Goal: Task Accomplishment & Management: Complete application form

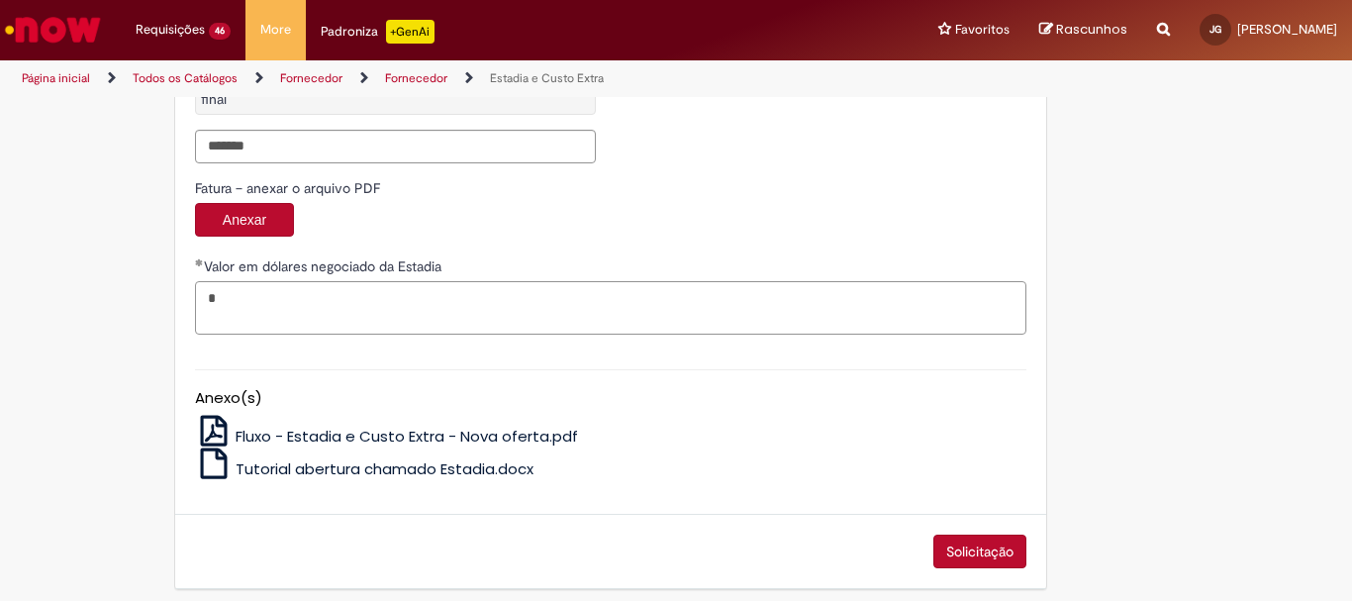
scroll to position [3306, 0]
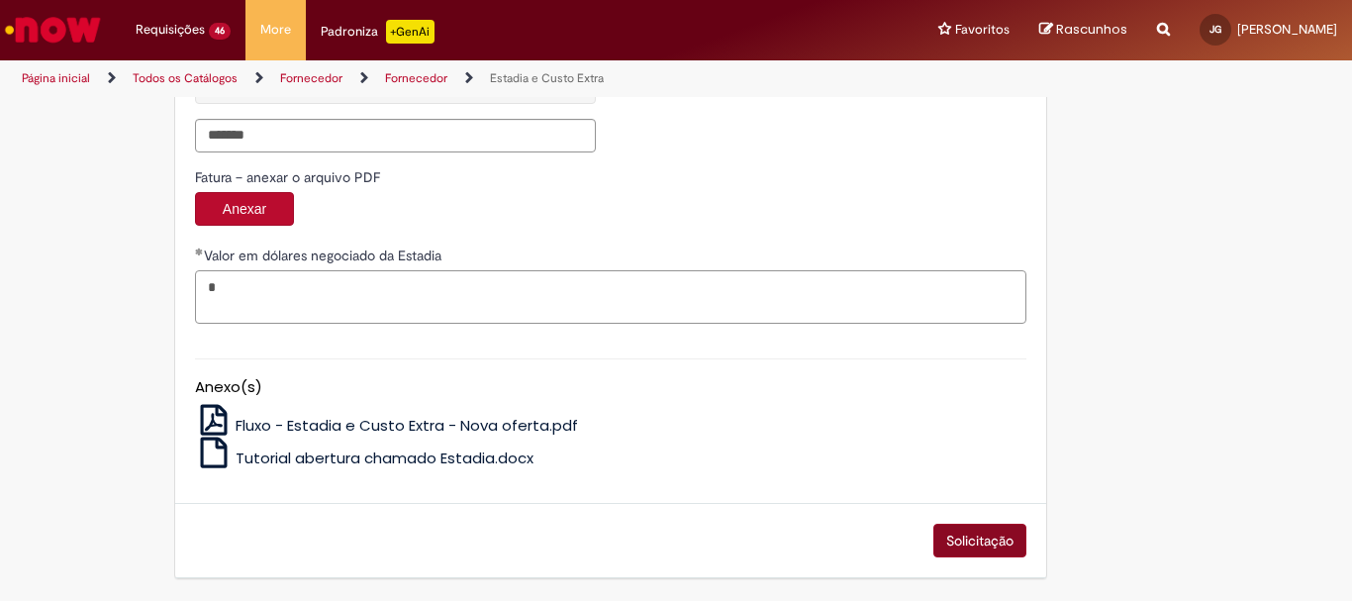
type textarea "*"
click at [955, 536] on button "Solicitação" at bounding box center [979, 540] width 93 height 34
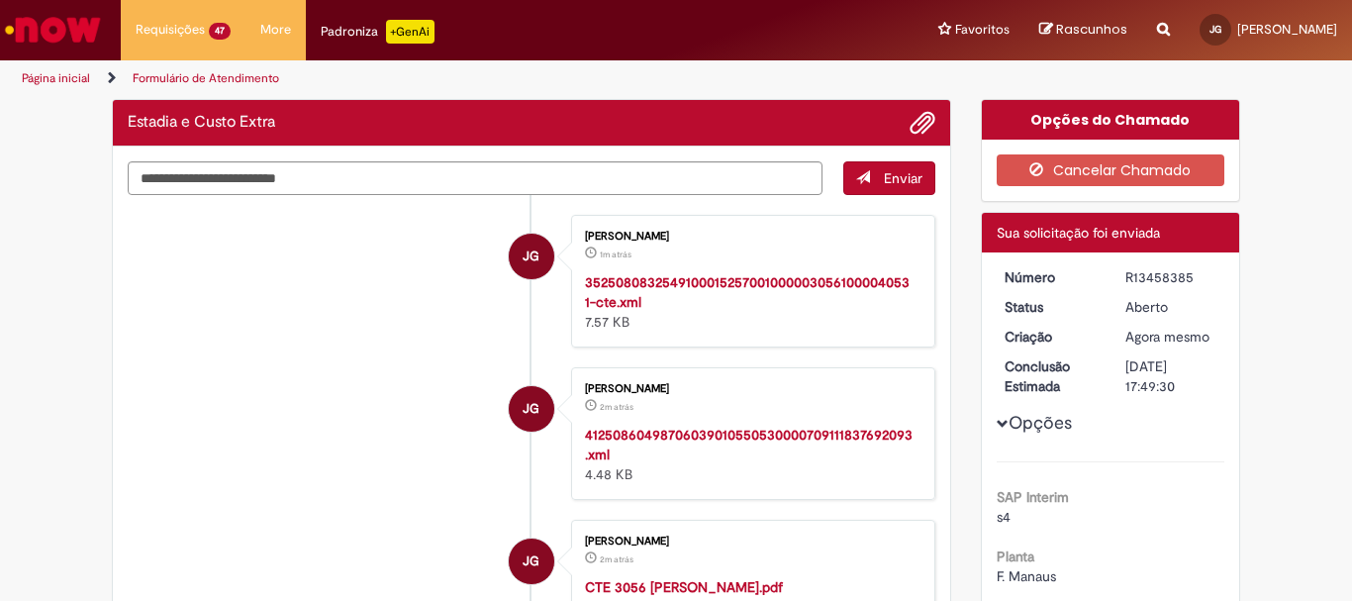
drag, startPoint x: 1186, startPoint y: 279, endPoint x: 1116, endPoint y: 278, distance: 70.3
click at [1116, 278] on dd "R13458385" at bounding box center [1171, 277] width 122 height 20
